Goal: Contribute content: Contribute content

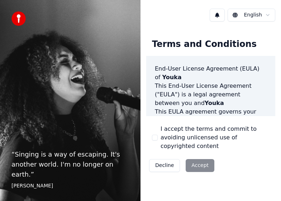
click at [155, 135] on button "I accept the terms and commit to avoiding unlicensed use of copyrighted content" at bounding box center [155, 138] width 6 height 6
click at [197, 159] on button "Accept" at bounding box center [199, 165] width 29 height 13
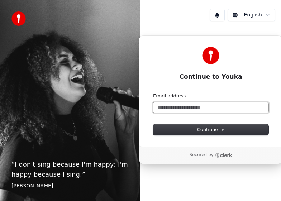
click at [192, 108] on input "Email address" at bounding box center [210, 107] width 115 height 11
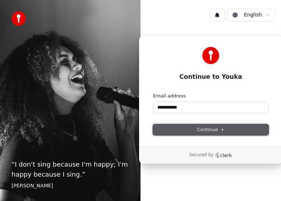
click at [204, 129] on span "Continue" at bounding box center [210, 129] width 27 height 6
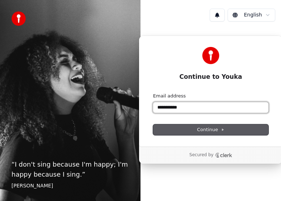
type input "**********"
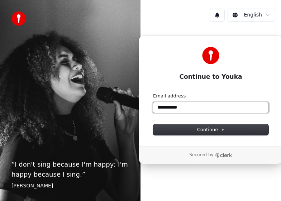
click at [199, 105] on input "**********" at bounding box center [210, 107] width 115 height 11
drag, startPoint x: 200, startPoint y: 107, endPoint x: 141, endPoint y: 107, distance: 59.1
click at [141, 107] on div "**********" at bounding box center [211, 90] width 144 height 111
type input "*"
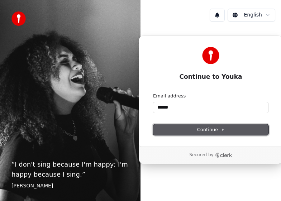
click at [185, 126] on button "Continue" at bounding box center [210, 129] width 115 height 11
click at [206, 129] on span "Continue" at bounding box center [210, 129] width 27 height 6
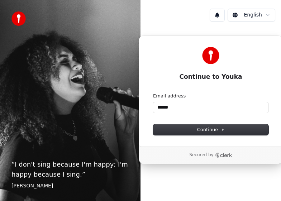
type input "******"
drag, startPoint x: 219, startPoint y: 158, endPoint x: 218, endPoint y: 89, distance: 68.7
click at [219, 158] on div "Secured by" at bounding box center [210, 154] width 143 height 17
click at [221, 75] on h1 "Continue to Youka" at bounding box center [210, 77] width 115 height 9
drag, startPoint x: 234, startPoint y: 45, endPoint x: 176, endPoint y: 46, distance: 58.4
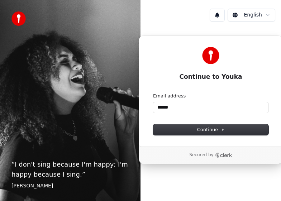
click at [154, 51] on div "Continue to Youka Continue with Google or Email address ****** Continue" at bounding box center [211, 90] width 144 height 111
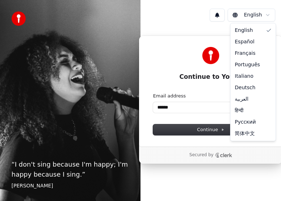
click at [267, 16] on html "“ I don't sing because I'm happy; I'm happy because I sing. ” William James Eng…" at bounding box center [140, 100] width 281 height 201
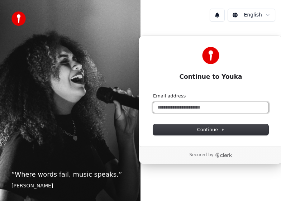
click at [175, 108] on input "Email address" at bounding box center [210, 107] width 115 height 11
type input "*"
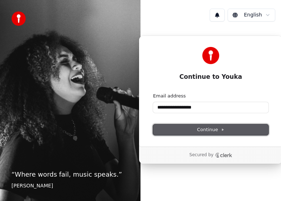
click at [211, 127] on span "Continue" at bounding box center [210, 129] width 27 height 6
type input "**********"
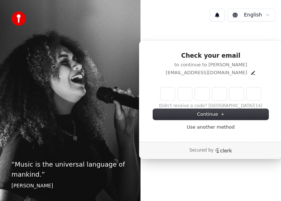
click at [168, 96] on input "Enter verification code" at bounding box center [217, 93] width 115 height 13
type input "******"
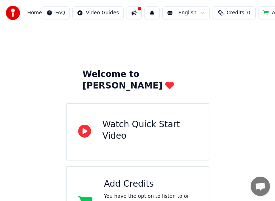
click at [130, 119] on div "Watch Quick Start Video" at bounding box center [149, 130] width 94 height 23
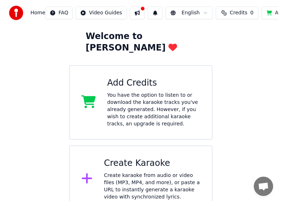
scroll to position [38, 0]
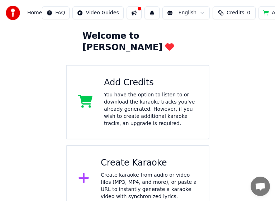
click at [82, 173] on icon at bounding box center [83, 178] width 10 height 10
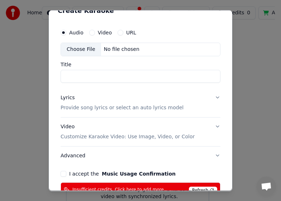
scroll to position [0, 0]
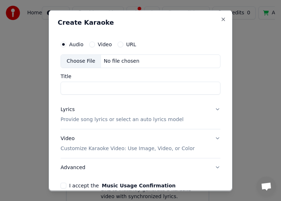
click at [109, 90] on input "Title" at bounding box center [140, 87] width 160 height 13
click at [77, 59] on div "Choose File" at bounding box center [81, 60] width 40 height 13
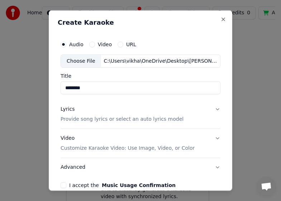
click at [65, 184] on button "I accept the Music Usage Confirmation" at bounding box center [63, 185] width 6 height 6
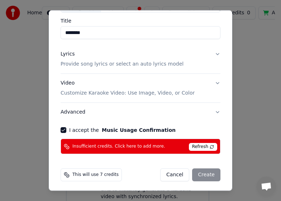
scroll to position [57, 0]
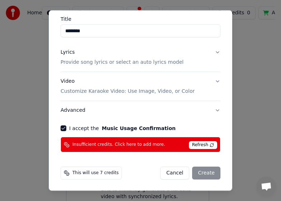
click at [200, 144] on span "Refresh" at bounding box center [203, 145] width 28 height 8
click at [196, 144] on span "Refresh" at bounding box center [203, 145] width 28 height 8
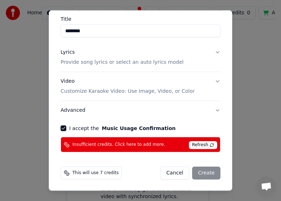
click at [205, 173] on div "Cancel Create" at bounding box center [190, 172] width 60 height 13
click at [205, 147] on span "Refresh" at bounding box center [203, 145] width 28 height 8
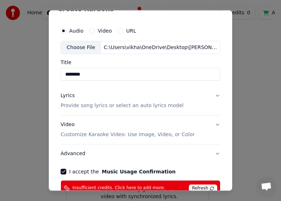
scroll to position [0, 0]
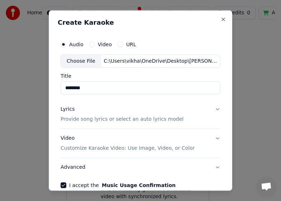
click at [122, 56] on div "Choose File C:\Users\vikha\OneDrive\Desktop\canh dep.webm" at bounding box center [140, 61] width 160 height 14
type input "**********"
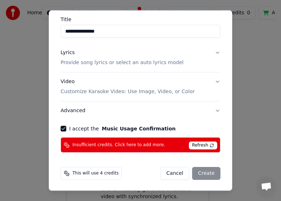
scroll to position [57, 0]
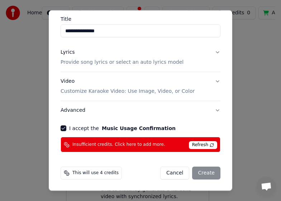
click at [195, 142] on span "Refresh" at bounding box center [203, 145] width 28 height 8
click at [166, 172] on button "Cancel" at bounding box center [174, 172] width 29 height 13
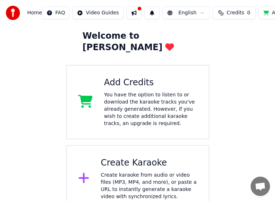
click at [84, 173] on icon at bounding box center [83, 178] width 10 height 10
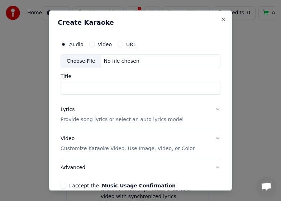
click at [82, 62] on div "Choose File" at bounding box center [81, 60] width 40 height 13
type input "**********"
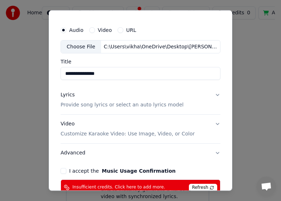
scroll to position [0, 0]
